Goal: Task Accomplishment & Management: Manage account settings

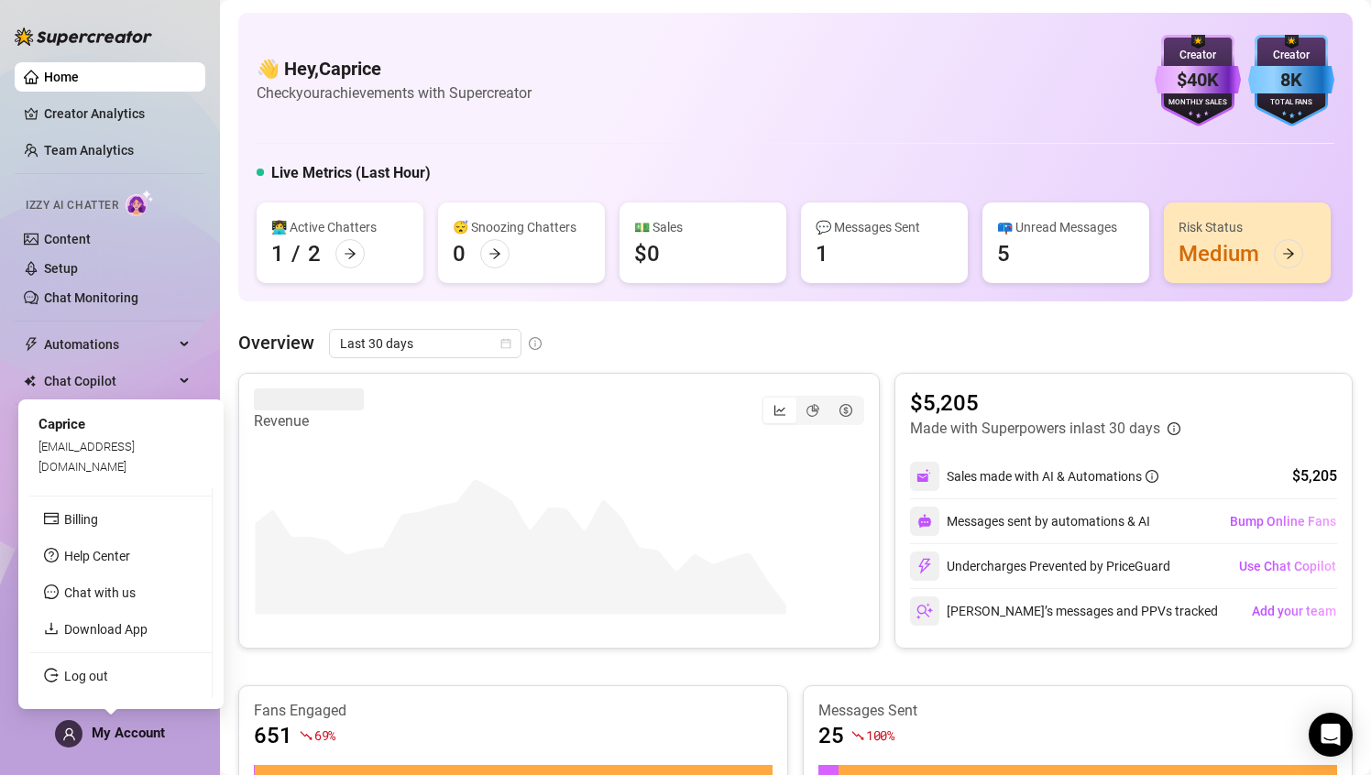
click at [144, 518] on span "My Account" at bounding box center [128, 733] width 73 height 16
click at [98, 518] on link "Billing" at bounding box center [81, 519] width 34 height 15
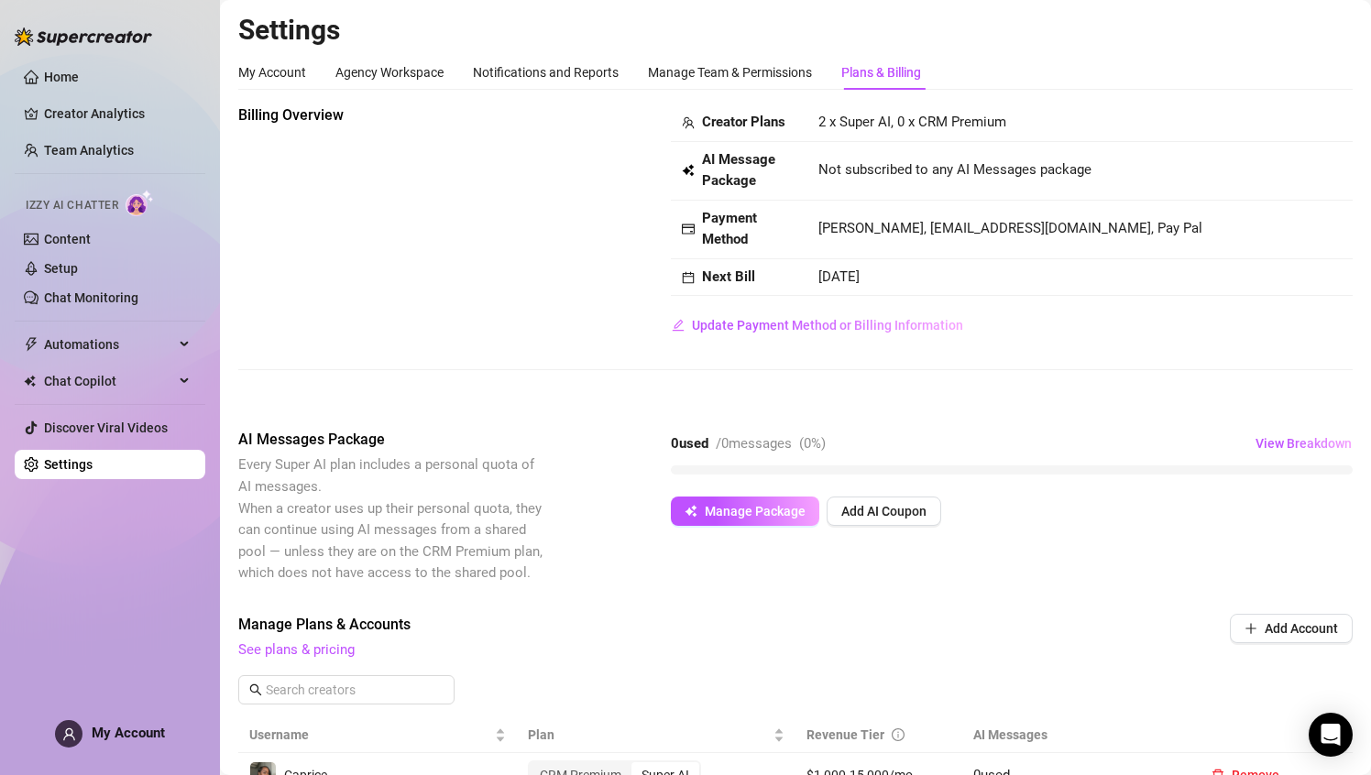
click at [884, 116] on span "2 x Super AI, 0 x CRM Premium" at bounding box center [912, 122] width 188 height 16
click at [773, 516] on span "Manage Package" at bounding box center [755, 511] width 101 height 15
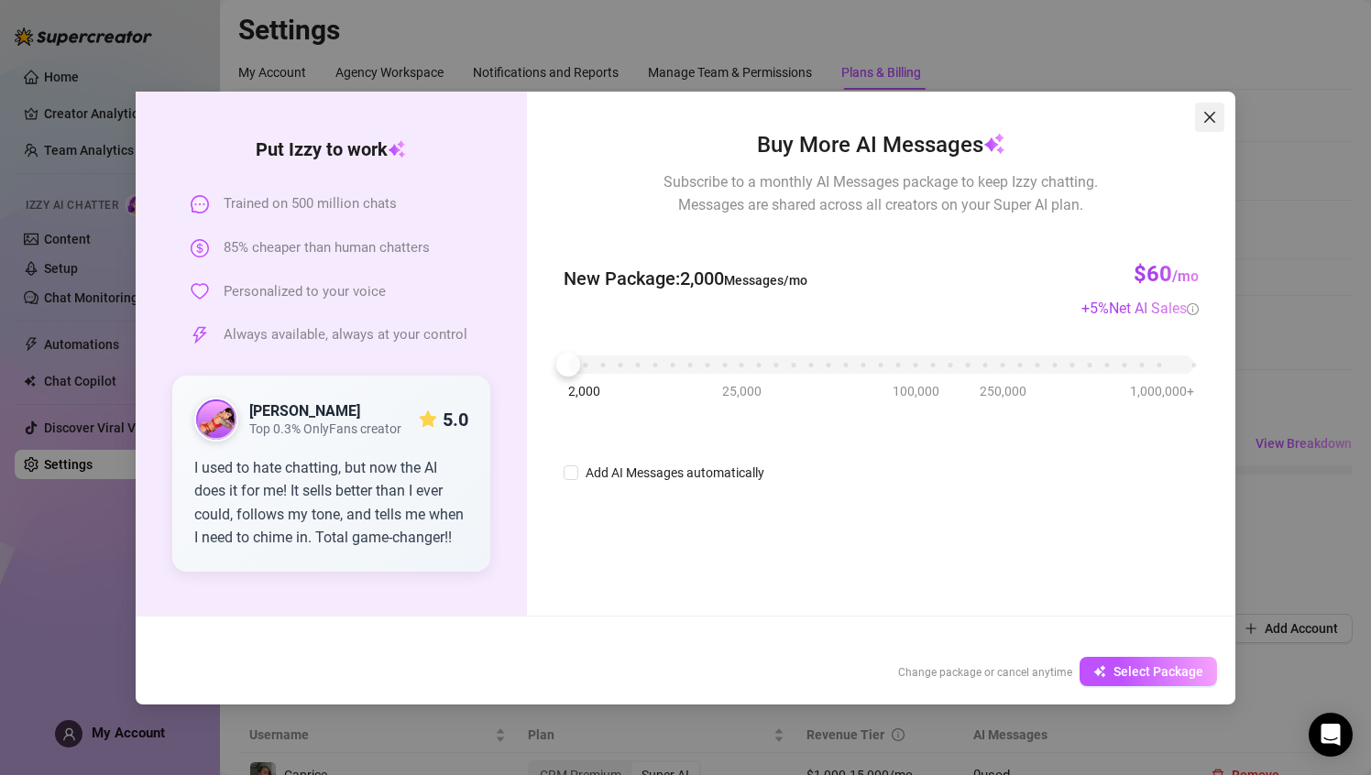
click at [1065, 110] on icon "close" at bounding box center [1209, 117] width 15 height 15
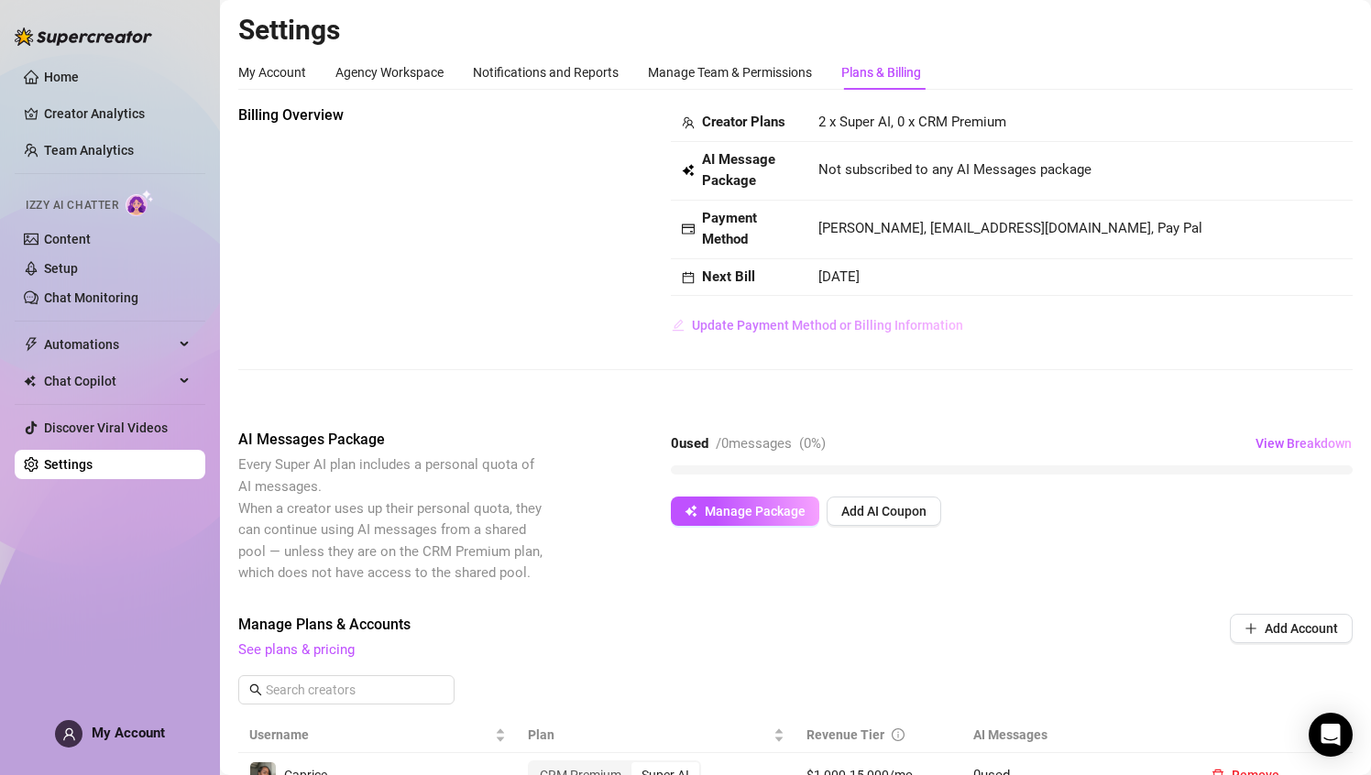
click at [811, 320] on span "Update Payment Method or Billing Information" at bounding box center [827, 325] width 271 height 15
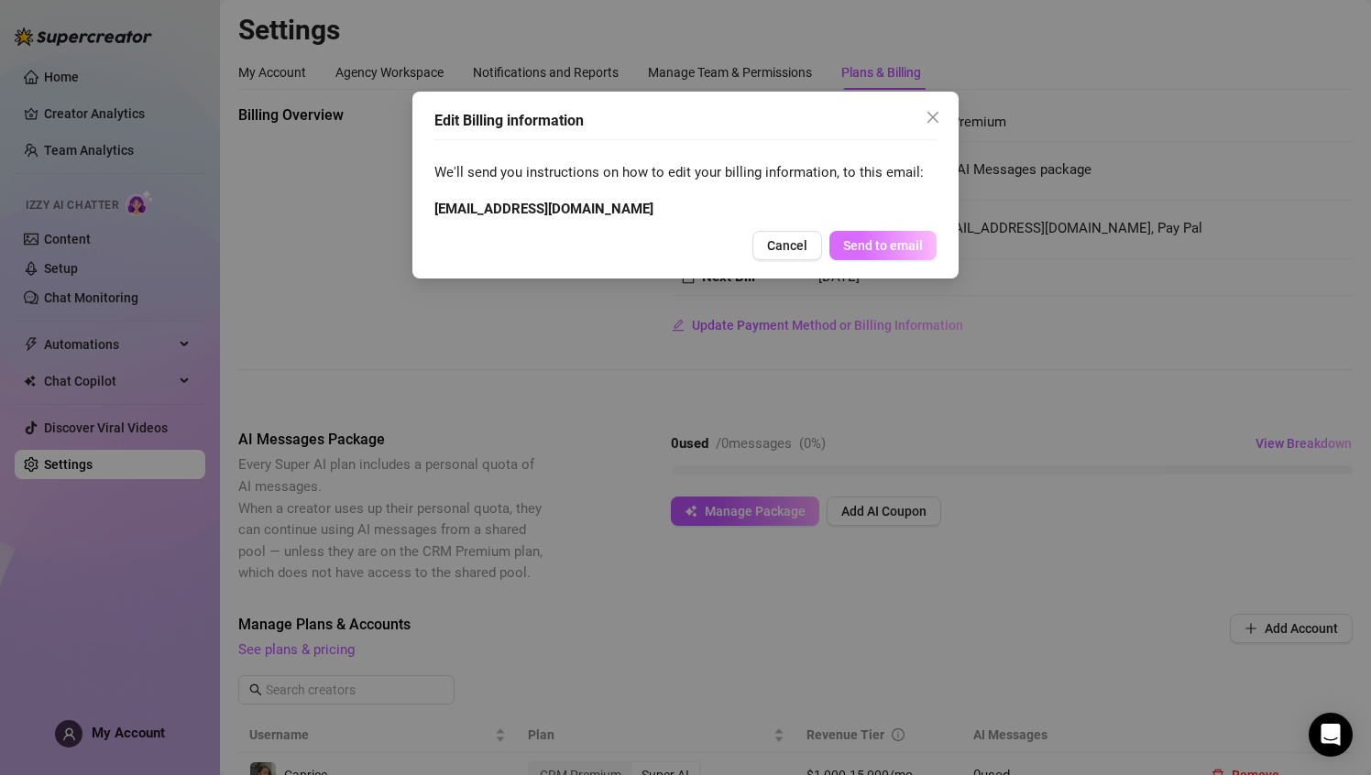
click at [857, 248] on span "Send to email" at bounding box center [883, 245] width 80 height 15
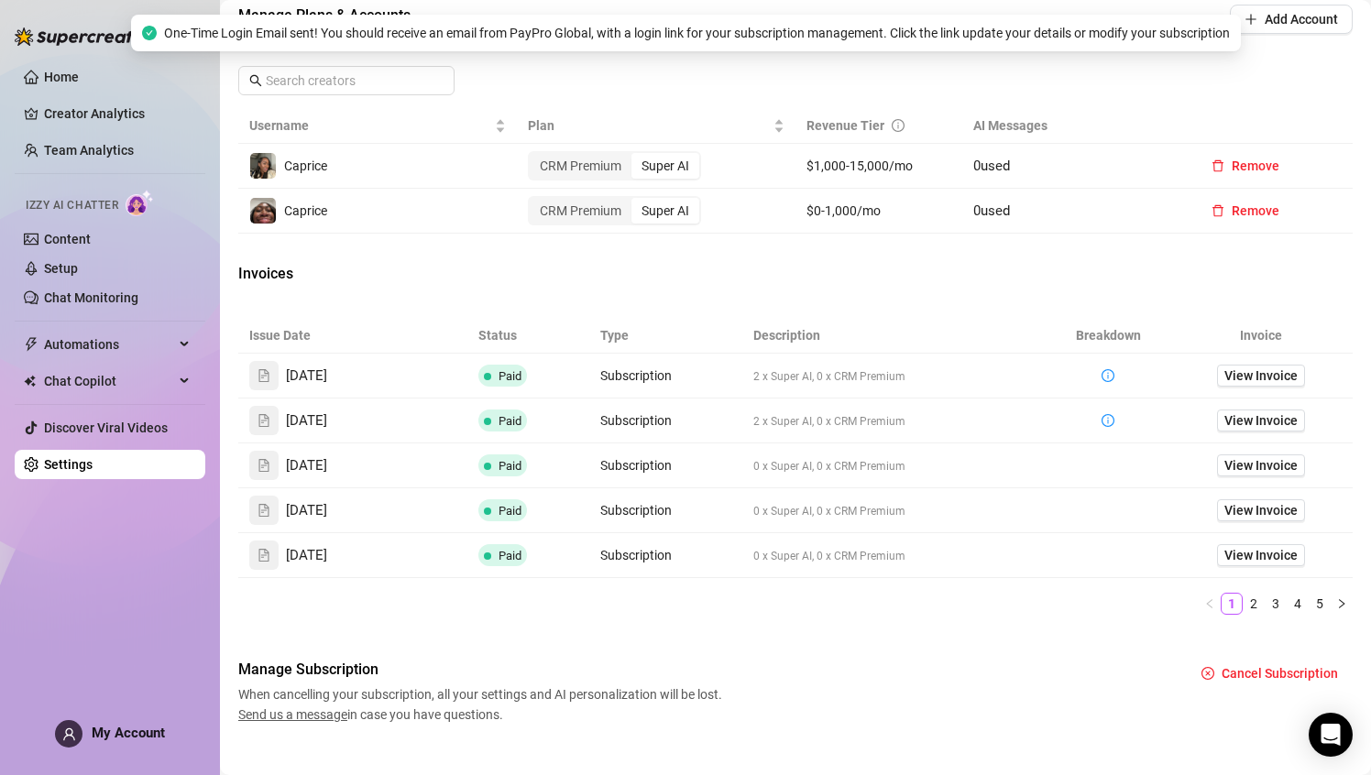
scroll to position [546, 0]
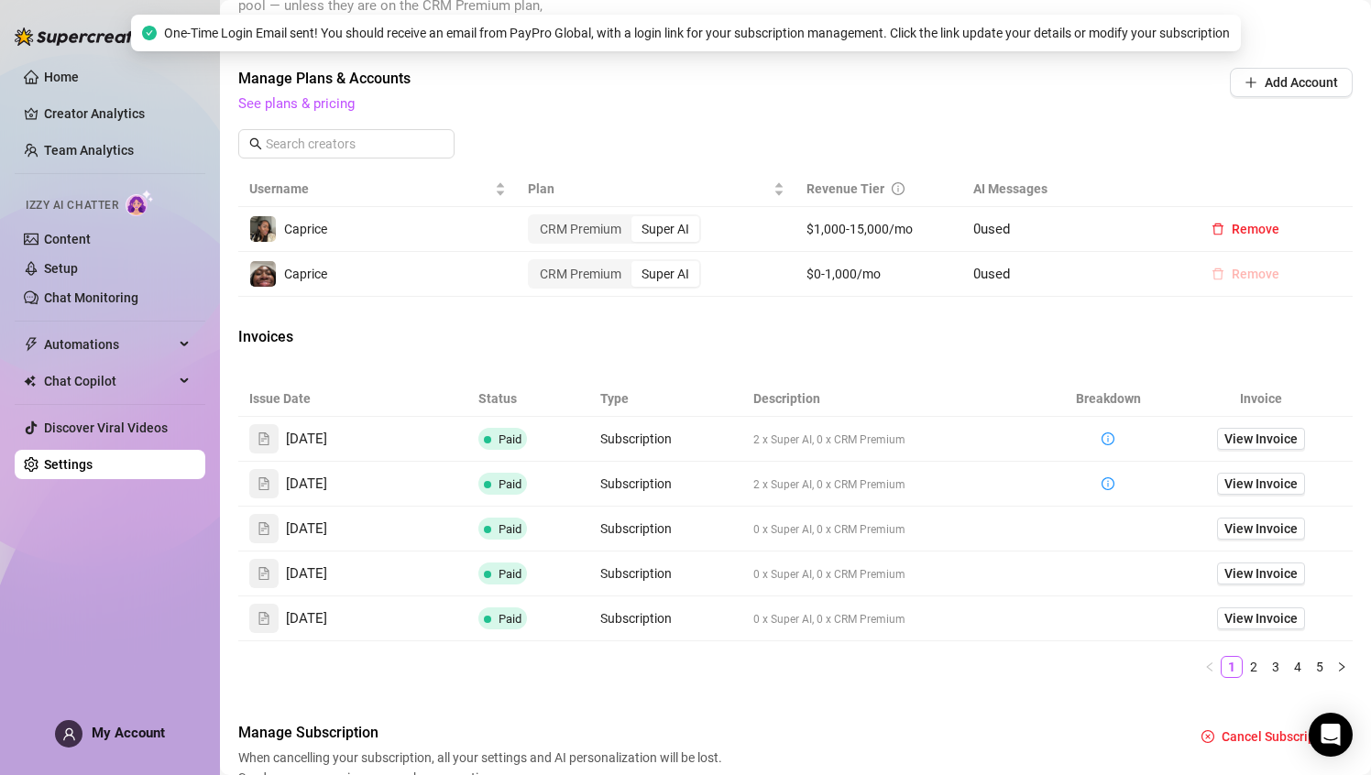
click at [1065, 280] on span "Remove" at bounding box center [1255, 274] width 48 height 15
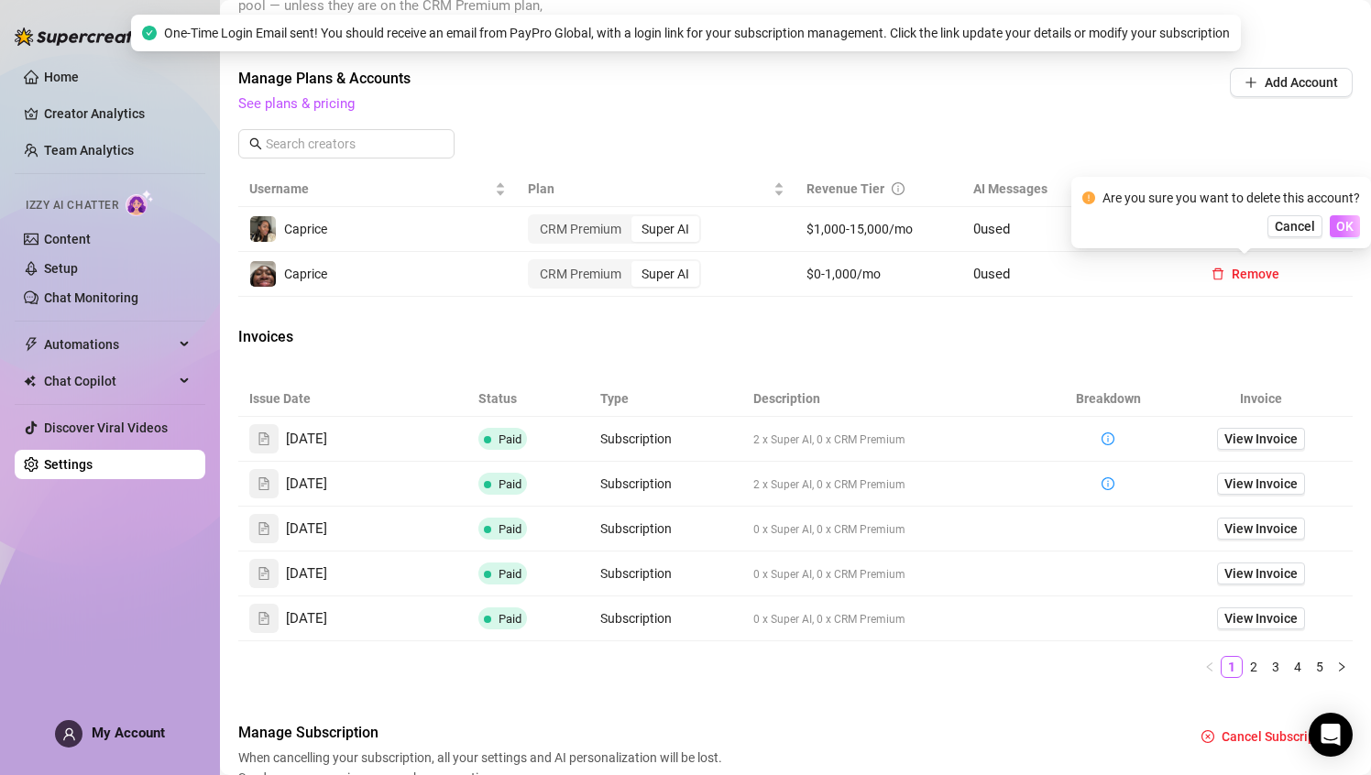
click at [1065, 234] on button "OK" at bounding box center [1345, 226] width 30 height 22
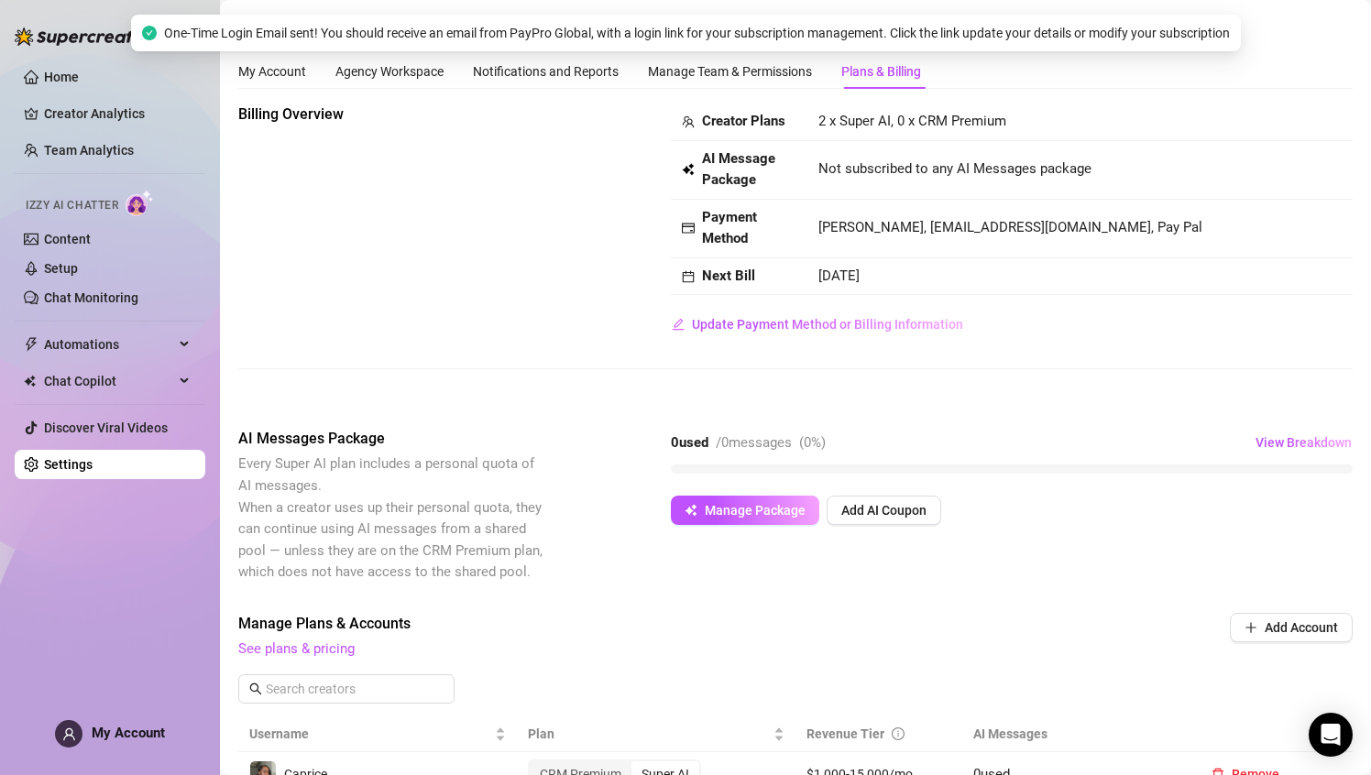
scroll to position [0, 0]
click at [907, 126] on span "2 x Super AI, 0 x CRM Premium" at bounding box center [912, 122] width 188 height 16
